Goal: Transaction & Acquisition: Obtain resource

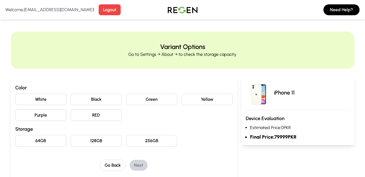
click at [36, 138] on button "64GB" at bounding box center [40, 140] width 51 height 11
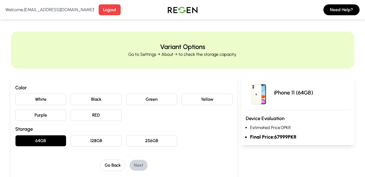
click at [41, 98] on button "White" at bounding box center [40, 99] width 51 height 11
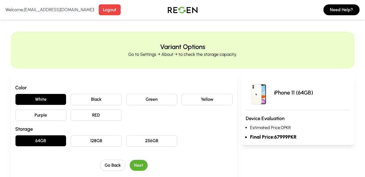
drag, startPoint x: 129, startPoint y: 167, endPoint x: 148, endPoint y: 160, distance: 20.0
click at [129, 167] on div "Go Back Next" at bounding box center [124, 164] width 218 height 11
click at [142, 162] on button "Next" at bounding box center [139, 165] width 18 height 11
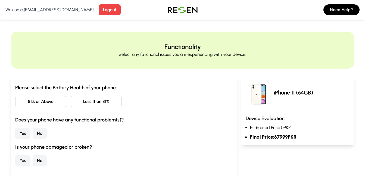
drag, startPoint x: 51, startPoint y: 102, endPoint x: 44, endPoint y: 128, distance: 26.9
click at [51, 103] on button "81% or Above" at bounding box center [40, 101] width 51 height 11
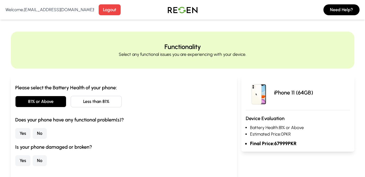
click at [46, 134] on button "No" at bounding box center [40, 133] width 14 height 11
click at [42, 159] on button "No" at bounding box center [40, 160] width 14 height 11
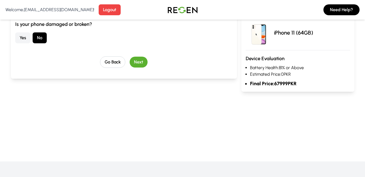
scroll to position [127, 0]
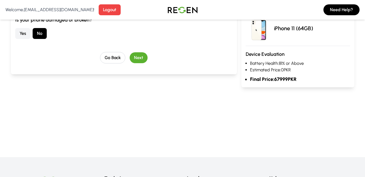
click at [141, 54] on button "Next" at bounding box center [139, 57] width 18 height 11
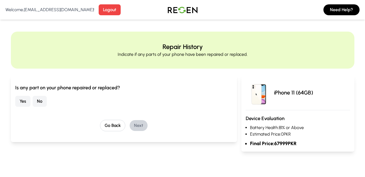
click at [37, 105] on button "No" at bounding box center [40, 101] width 14 height 11
click at [138, 124] on button "Next" at bounding box center [139, 125] width 18 height 11
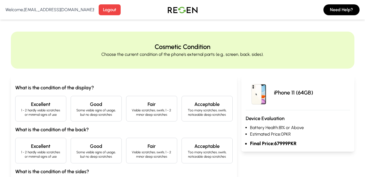
click at [51, 107] on h4 "Excellent" at bounding box center [41, 104] width 42 height 8
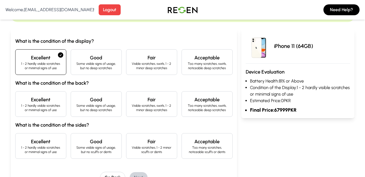
scroll to position [63, 0]
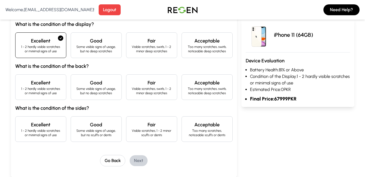
click at [59, 91] on p "1 - 2 hardly visible scratches or minimal signs of use" at bounding box center [41, 90] width 42 height 9
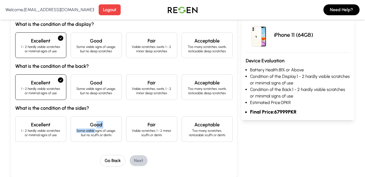
click at [95, 128] on div "Good Some visible signs of usage, but no scuffs or dents" at bounding box center [96, 129] width 51 height 26
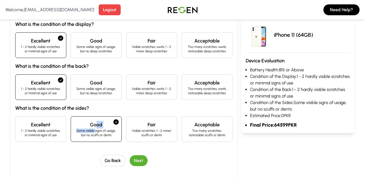
drag, startPoint x: 95, startPoint y: 128, endPoint x: 139, endPoint y: 157, distance: 52.6
click at [139, 157] on button "Next" at bounding box center [139, 160] width 18 height 11
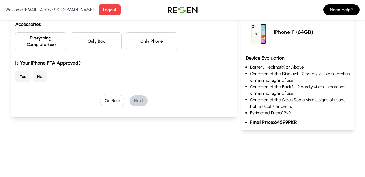
click at [102, 45] on button "Only Box" at bounding box center [96, 41] width 51 height 18
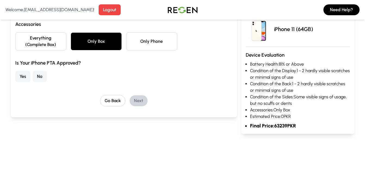
drag, startPoint x: 41, startPoint y: 77, endPoint x: 51, endPoint y: 77, distance: 9.5
click at [41, 77] on button "No" at bounding box center [40, 76] width 14 height 11
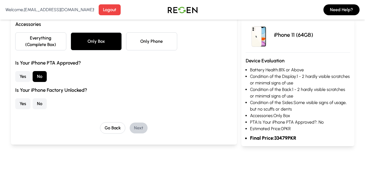
click at [27, 104] on button "Yes" at bounding box center [22, 103] width 15 height 11
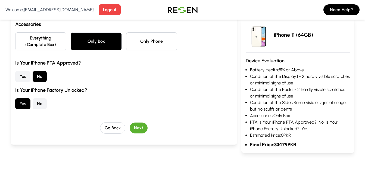
click at [140, 125] on button "Next" at bounding box center [139, 127] width 18 height 11
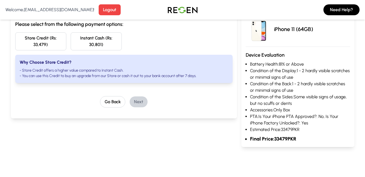
click at [112, 38] on button "Instant Cash (Rs: 30,801)" at bounding box center [96, 41] width 51 height 18
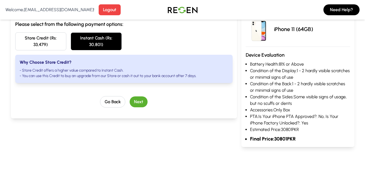
click at [64, 42] on button "Store Credit (Rs: 33,479)" at bounding box center [40, 41] width 51 height 18
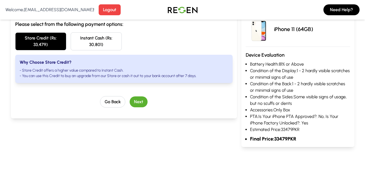
click at [88, 40] on button "Instant Cash (Rs: 30,801)" at bounding box center [96, 41] width 51 height 18
